Goal: Task Accomplishment & Management: Use online tool/utility

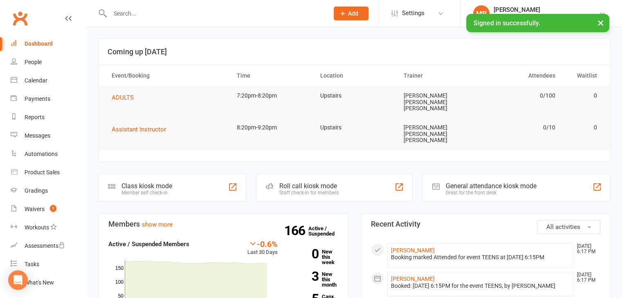
click at [287, 182] on div "Roll call kiosk mode" at bounding box center [308, 186] width 59 height 8
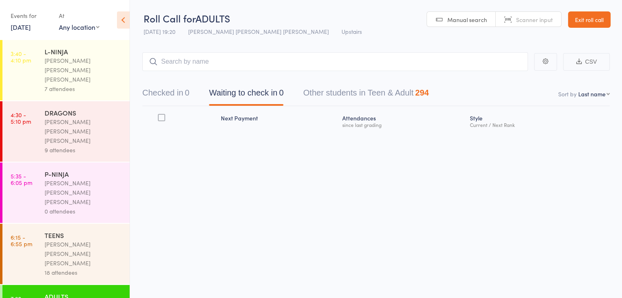
click at [186, 96] on button "Checked in 0" at bounding box center [165, 95] width 47 height 22
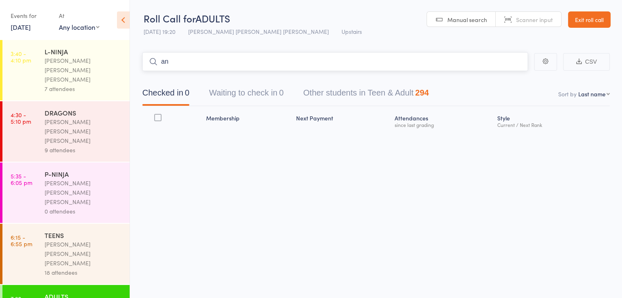
type input "a"
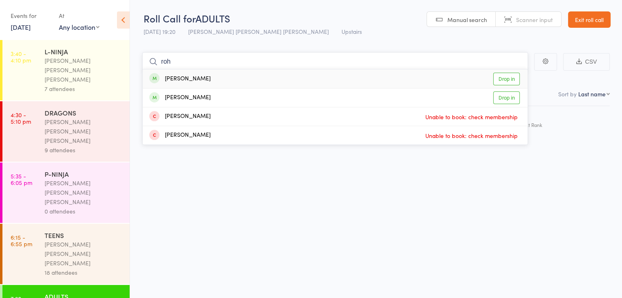
type input "roh"
click at [510, 76] on link "Drop in" at bounding box center [506, 79] width 27 height 13
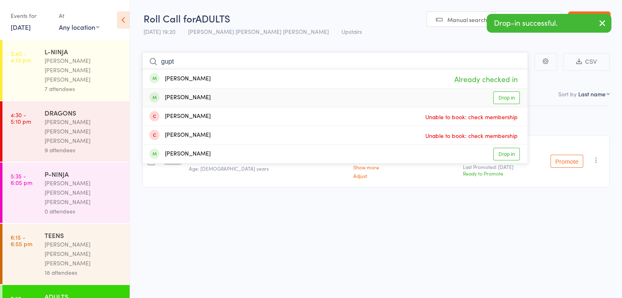
type input "gupt"
click at [503, 94] on link "Drop in" at bounding box center [506, 98] width 27 height 13
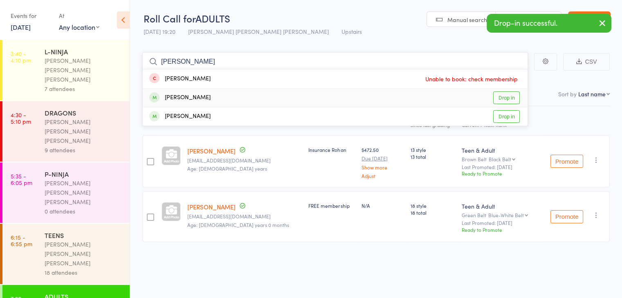
type input "[PERSON_NAME]"
click at [510, 96] on link "Drop in" at bounding box center [506, 98] width 27 height 13
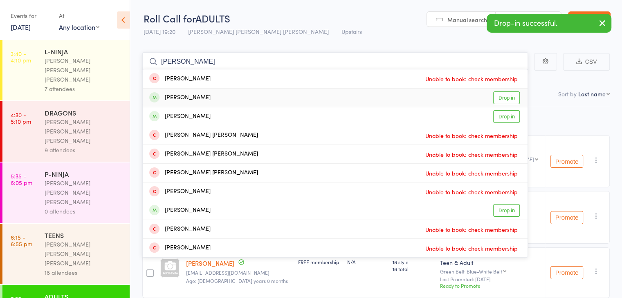
type input "[PERSON_NAME]"
click at [510, 95] on link "Drop in" at bounding box center [506, 98] width 27 height 13
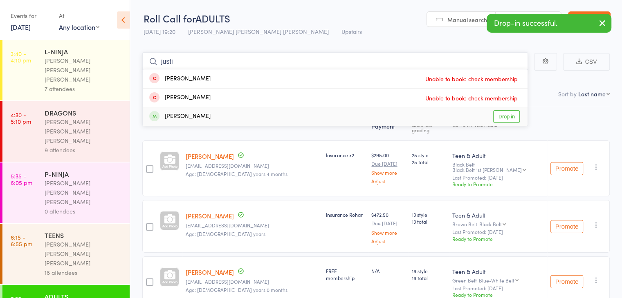
type input "justi"
click at [505, 117] on link "Drop in" at bounding box center [506, 116] width 27 height 13
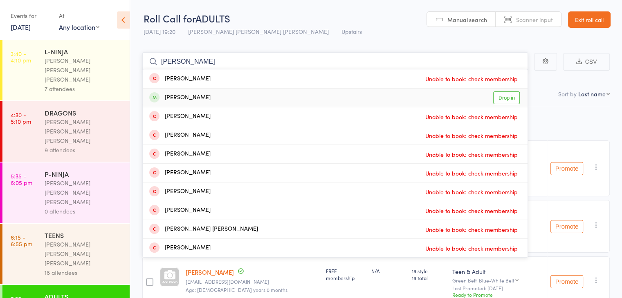
type input "[PERSON_NAME]"
click at [510, 94] on link "Drop in" at bounding box center [506, 98] width 27 height 13
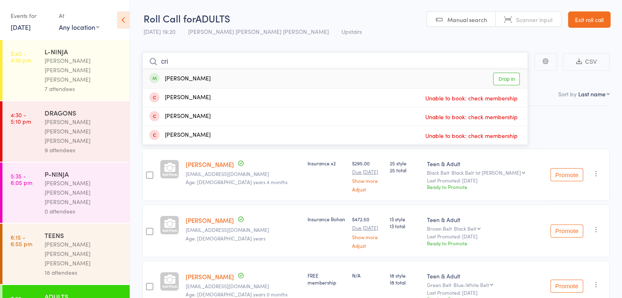
type input "cri"
click at [502, 74] on link "Drop in" at bounding box center [506, 79] width 27 height 13
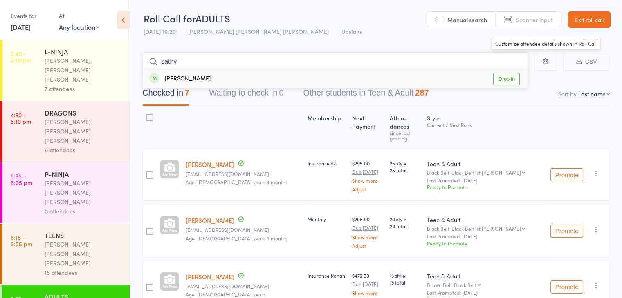
type input "sathv"
click at [512, 79] on link "Drop in" at bounding box center [506, 79] width 27 height 13
